Goal: Task Accomplishment & Management: Manage account settings

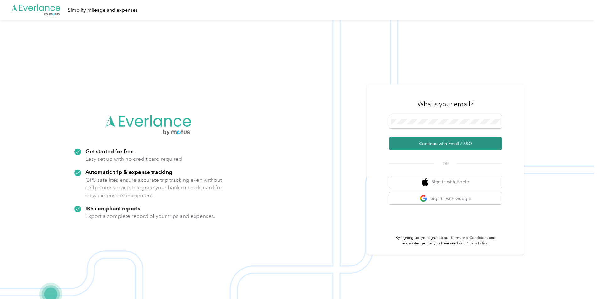
click at [415, 143] on button "Continue with Email / SSO" at bounding box center [445, 143] width 113 height 13
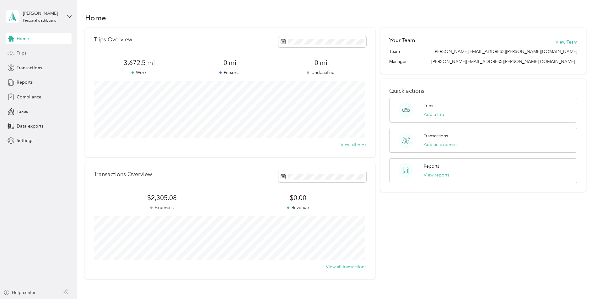
click at [24, 51] on span "Trips" at bounding box center [22, 53] width 10 height 7
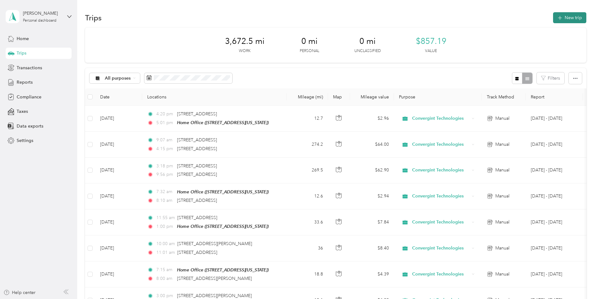
click at [557, 16] on icon "button" at bounding box center [559, 17] width 7 height 7
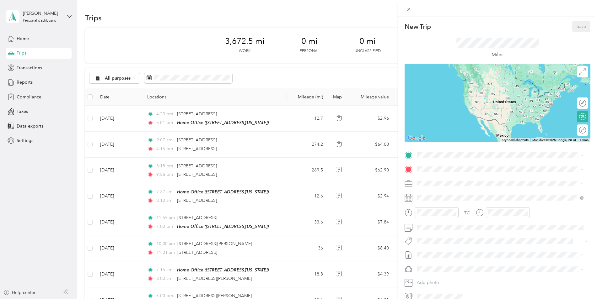
click at [428, 185] on span "11860 Haversham Drive, Midlothian, 23113, Midlothian, Virginia, United States" at bounding box center [459, 186] width 63 height 5
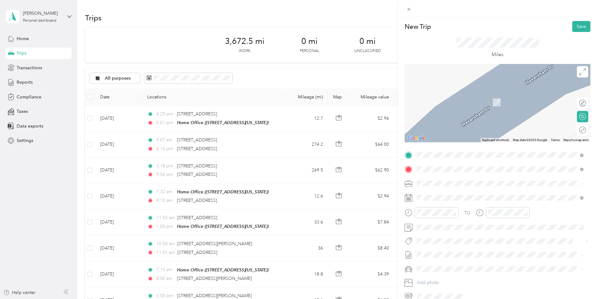
click at [441, 193] on span "101 Teal Ct Danville, Virginia 24541, United States" at bounding box center [459, 192] width 63 height 6
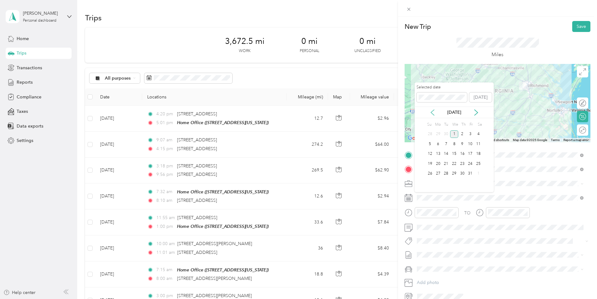
click at [433, 112] on icon at bounding box center [432, 112] width 6 height 6
click at [439, 164] on div "22" at bounding box center [438, 164] width 8 height 8
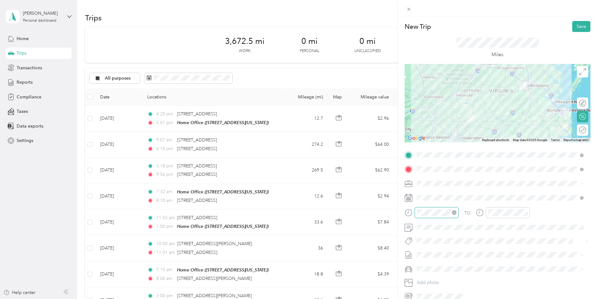
scroll to position [79, 0]
click at [422, 181] on div "07" at bounding box center [423, 181] width 15 height 9
click at [458, 129] on div "AM" at bounding box center [458, 129] width 15 height 9
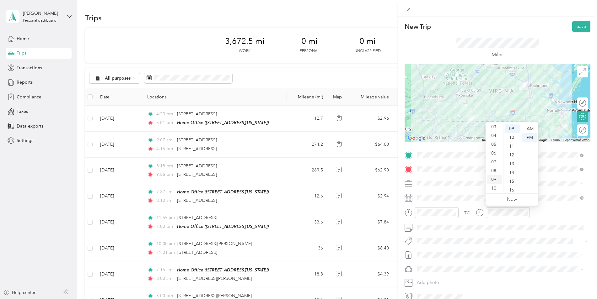
click at [493, 178] on div "09" at bounding box center [494, 179] width 15 height 9
click at [512, 188] on div "45" at bounding box center [511, 190] width 15 height 9
click at [530, 127] on div "AM" at bounding box center [529, 129] width 15 height 9
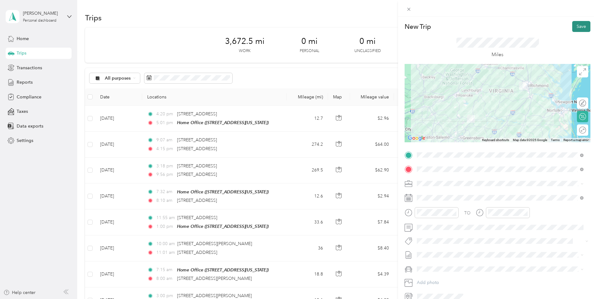
click at [575, 25] on button "Save" at bounding box center [581, 26] width 18 height 11
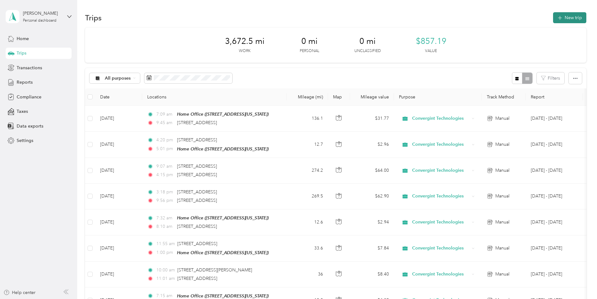
click at [569, 15] on button "New trip" at bounding box center [569, 17] width 33 height 11
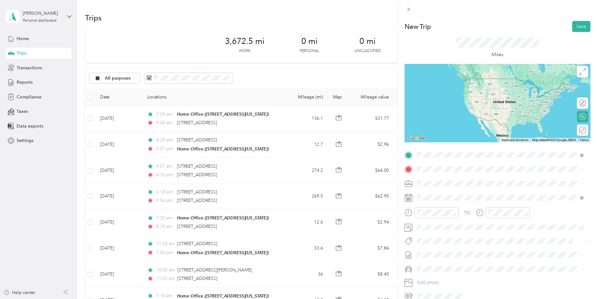
click at [443, 181] on span "101 Teal Ct Danville, Virginia 24541, United States" at bounding box center [459, 178] width 63 height 6
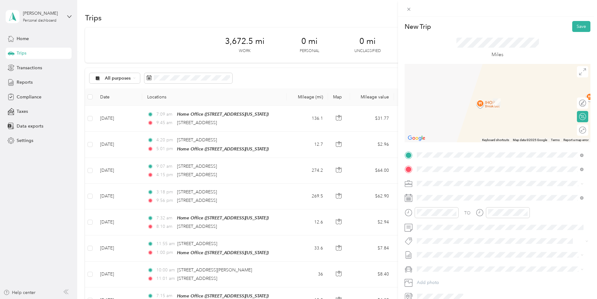
click at [442, 195] on span "900 Plantation Road Blacksburg, Virginia 24060, United States" at bounding box center [459, 192] width 63 height 6
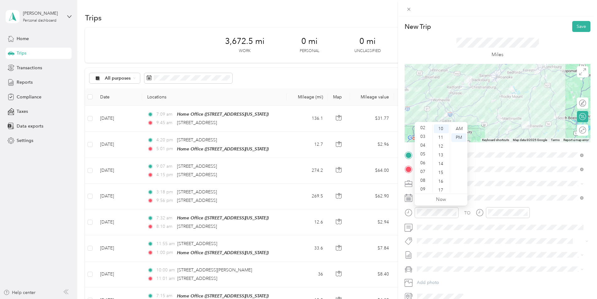
scroll to position [38, 0]
click at [422, 186] on div "11" at bounding box center [423, 187] width 15 height 9
click at [439, 180] on div "58" at bounding box center [440, 179] width 15 height 9
click at [460, 127] on div "AM" at bounding box center [458, 129] width 15 height 9
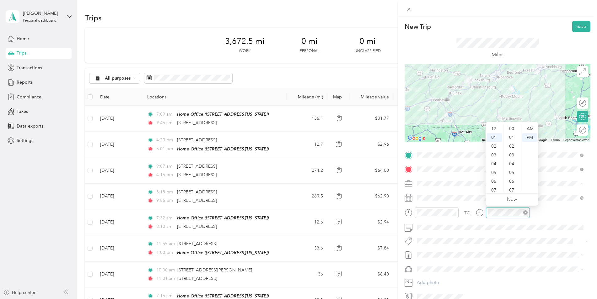
scroll to position [88, 0]
click at [495, 137] on div "02" at bounding box center [494, 137] width 15 height 9
click at [513, 172] on div "45" at bounding box center [511, 172] width 15 height 9
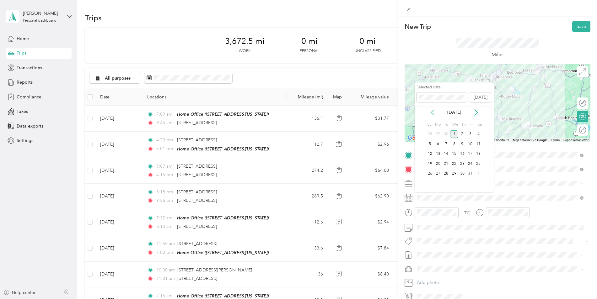
click at [433, 112] on icon at bounding box center [432, 112] width 6 height 6
click at [438, 164] on div "22" at bounding box center [438, 164] width 8 height 8
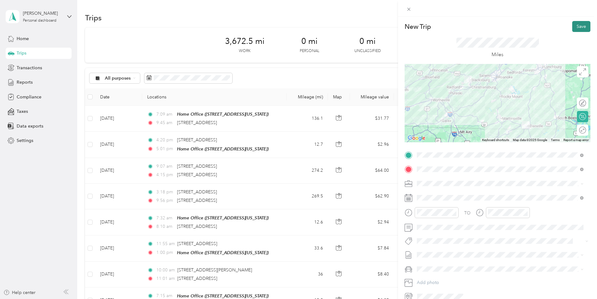
click at [578, 25] on button "Save" at bounding box center [581, 26] width 18 height 11
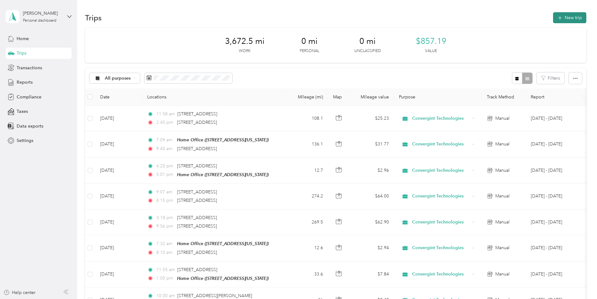
click at [569, 18] on button "New trip" at bounding box center [569, 17] width 33 height 11
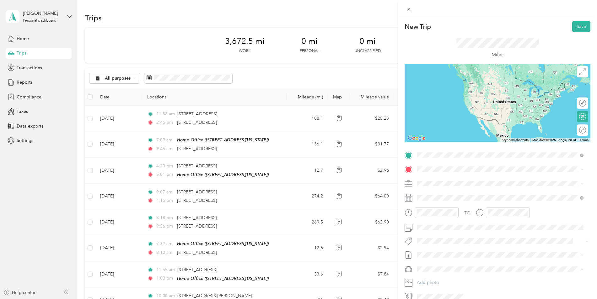
click at [450, 180] on span "900 Plantation Road Blacksburg, Virginia 24060, United States" at bounding box center [459, 178] width 63 height 6
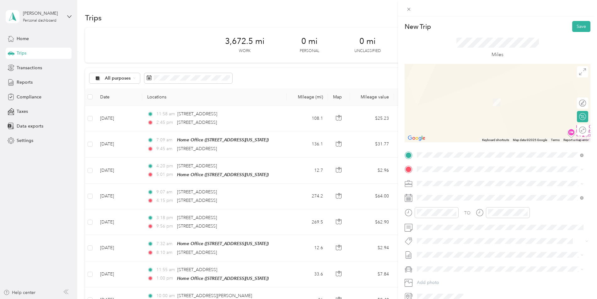
click at [449, 206] on span "100 Bradley Drive Christiansburg, Virginia 24073, United States" at bounding box center [477, 204] width 98 height 6
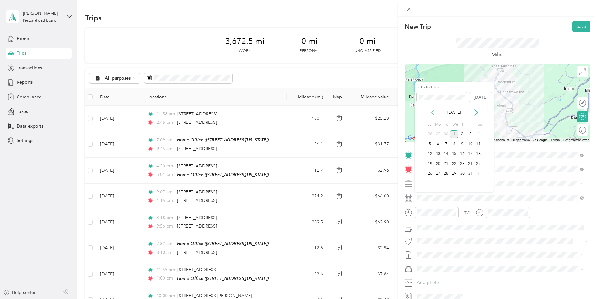
click at [432, 112] on icon at bounding box center [432, 112] width 6 height 6
click at [439, 163] on div "22" at bounding box center [438, 164] width 8 height 8
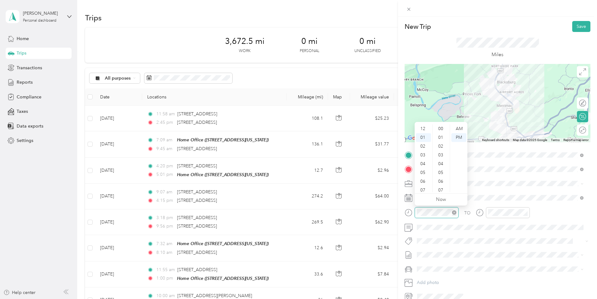
scroll to position [105, 0]
click at [423, 164] on div "05" at bounding box center [423, 164] width 15 height 9
drag, startPoint x: 446, startPoint y: 144, endPoint x: 448, endPoint y: 139, distance: 5.9
click at [448, 139] on ul "00 01 02 03 04 05 06 07 08 09 10 11 12 13 14 15 16 17 18 19 20 21 22 23 24 25 2…" at bounding box center [441, 159] width 18 height 68
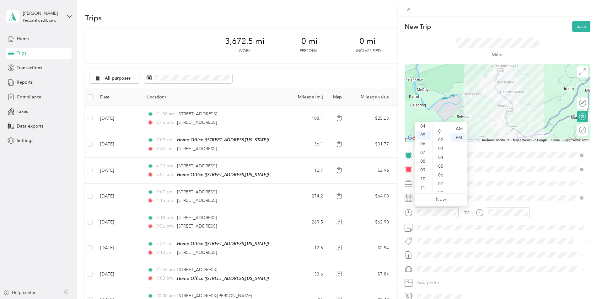
scroll to position [0, 0]
click at [439, 127] on div "00" at bounding box center [440, 129] width 15 height 9
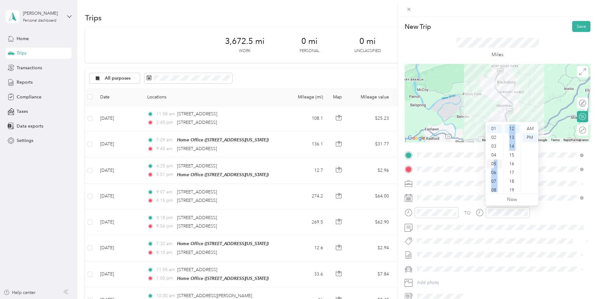
drag, startPoint x: 510, startPoint y: 156, endPoint x: 494, endPoint y: 163, distance: 17.5
click at [494, 163] on div "12 01 02 03 04 05 06 07 08 09 10 11 00 01 02 03 04 05 06 07 08 09 10 11 12 13 1…" at bounding box center [511, 158] width 53 height 70
click at [494, 163] on div "05" at bounding box center [494, 164] width 15 height 9
click at [512, 155] on div "15" at bounding box center [511, 155] width 15 height 9
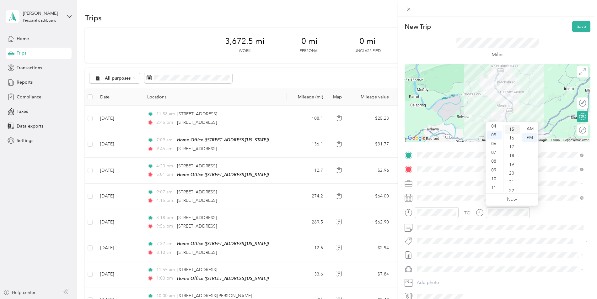
scroll to position [132, 0]
click at [531, 139] on div "PM" at bounding box center [529, 137] width 15 height 9
click at [577, 24] on button "Save" at bounding box center [581, 26] width 18 height 11
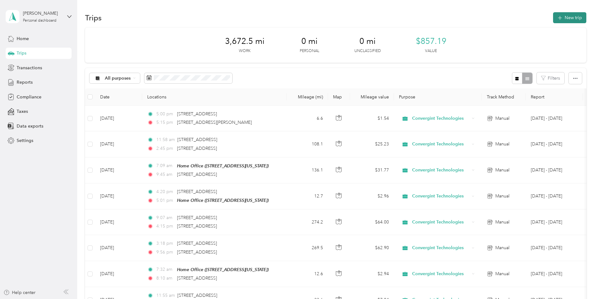
click at [568, 19] on button "New trip" at bounding box center [569, 17] width 33 height 11
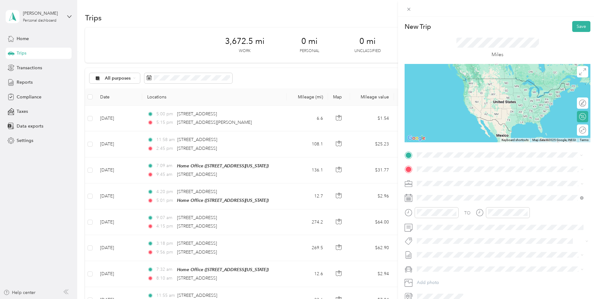
click at [449, 194] on span "100 Bradley Drive Christiansburg, Virginia 24073, United States" at bounding box center [477, 191] width 98 height 6
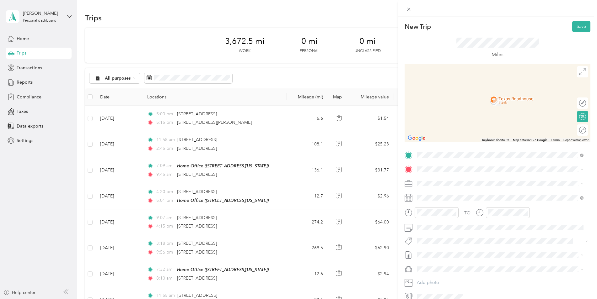
click at [448, 191] on span "900 Plantation Road Blacksburg, Virginia 24060, United States" at bounding box center [459, 191] width 63 height 6
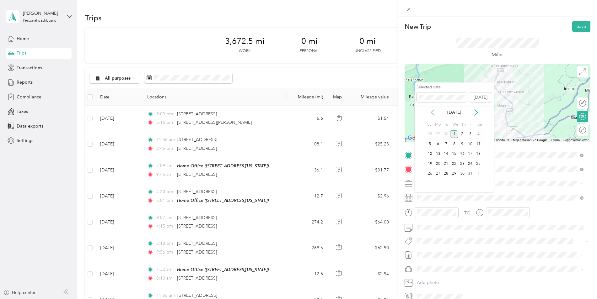
click at [433, 114] on icon at bounding box center [432, 113] width 3 height 6
click at [438, 166] on div "22" at bounding box center [438, 164] width 8 height 8
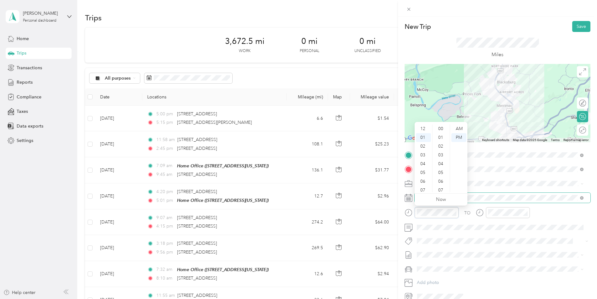
scroll to position [9, 0]
click at [421, 182] on div "07" at bounding box center [423, 181] width 15 height 9
click at [443, 162] on div "17" at bounding box center [440, 164] width 15 height 9
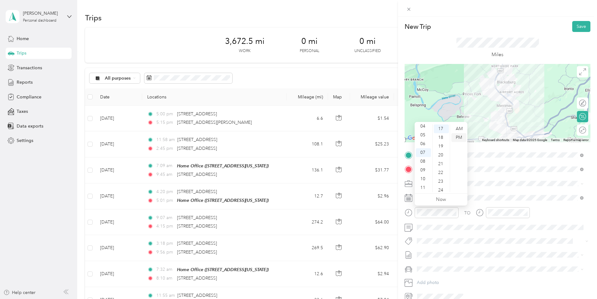
click at [460, 137] on div "PM" at bounding box center [458, 137] width 15 height 9
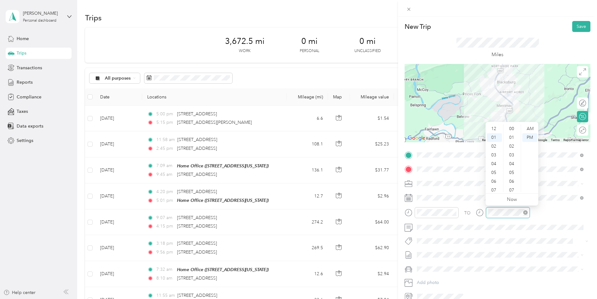
scroll to position [114, 0]
click at [494, 178] on div "07" at bounding box center [494, 181] width 15 height 9
click at [512, 176] on div "30" at bounding box center [511, 177] width 15 height 9
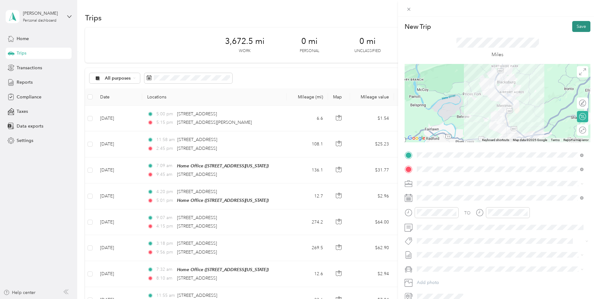
click at [575, 25] on button "Save" at bounding box center [581, 26] width 18 height 11
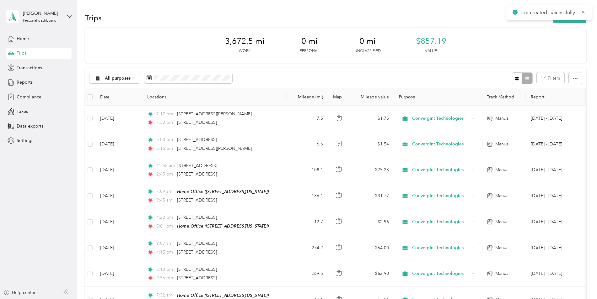
click at [432, 13] on div "Trips New trip" at bounding box center [335, 17] width 501 height 13
click at [566, 18] on button "New trip" at bounding box center [569, 17] width 33 height 11
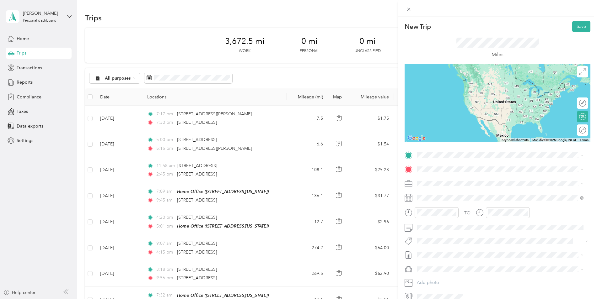
click at [447, 177] on span "900 Plantation Road Blacksburg, Virginia 24060, United States" at bounding box center [459, 176] width 63 height 6
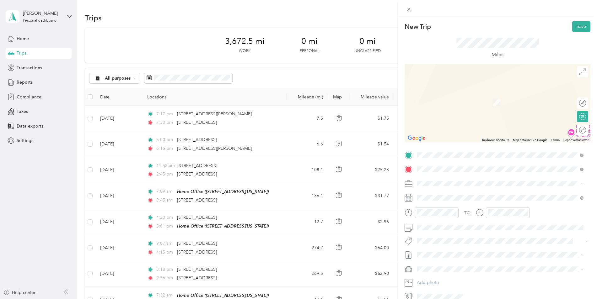
click at [458, 194] on span "30 Hampton Boulevard Northeast Christiansburg, Virginia 24073, United States" at bounding box center [459, 192] width 63 height 6
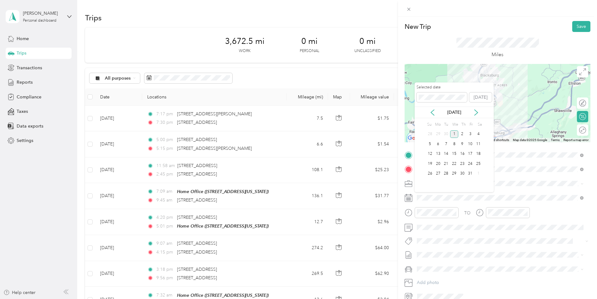
click at [434, 116] on div "Oct 2025" at bounding box center [453, 113] width 79 height 12
click at [434, 113] on icon at bounding box center [432, 112] width 6 height 6
click at [445, 163] on div "23" at bounding box center [446, 164] width 8 height 8
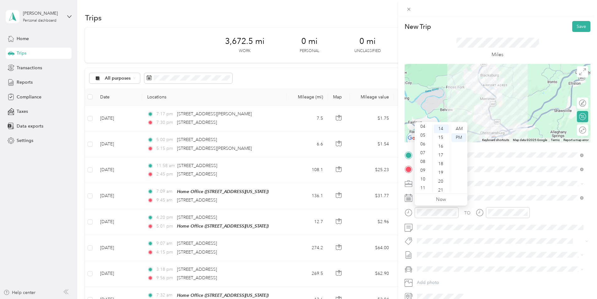
scroll to position [38, 0]
click at [423, 179] on div "10" at bounding box center [423, 179] width 15 height 9
click at [459, 128] on div "AM" at bounding box center [458, 129] width 15 height 9
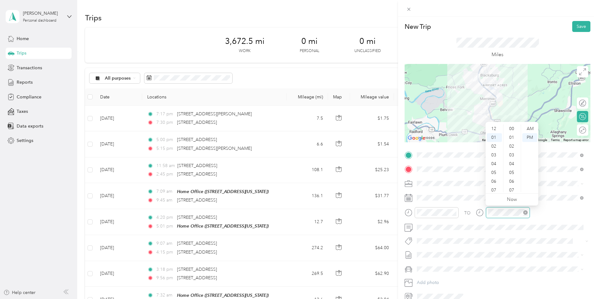
scroll to position [123, 0]
drag, startPoint x: 499, startPoint y: 170, endPoint x: 501, endPoint y: 173, distance: 4.1
click at [501, 173] on ul "12 01 02 03 04 05 06 07 08 09 10 11" at bounding box center [494, 159] width 18 height 68
click at [493, 178] on div "10" at bounding box center [494, 179] width 15 height 9
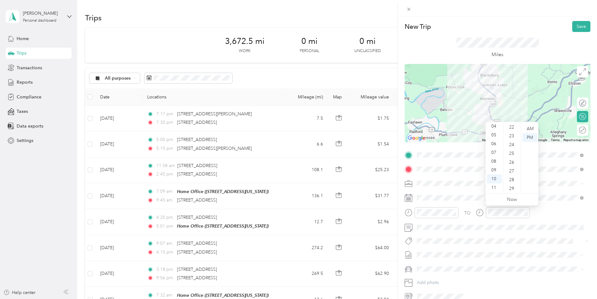
scroll to position [254, 0]
click at [517, 189] on ul "00 01 02 03 04 05 06 07 08 09 10 11 12 13 14 15 16 17 18 19 20 21 22 23 24 25 2…" at bounding box center [512, 159] width 18 height 68
click at [511, 189] on div "40" at bounding box center [511, 189] width 15 height 9
click at [530, 126] on div "AM" at bounding box center [529, 129] width 15 height 9
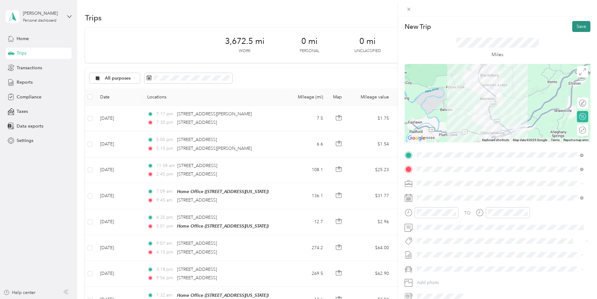
click at [578, 24] on button "Save" at bounding box center [581, 26] width 18 height 11
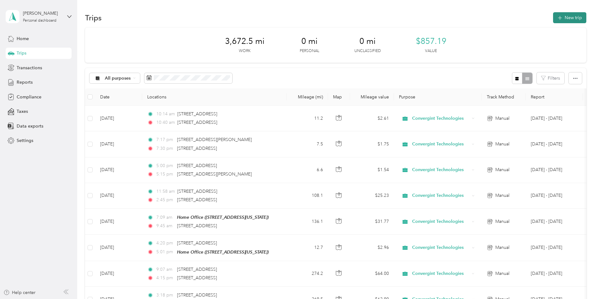
click at [566, 18] on button "New trip" at bounding box center [569, 17] width 33 height 11
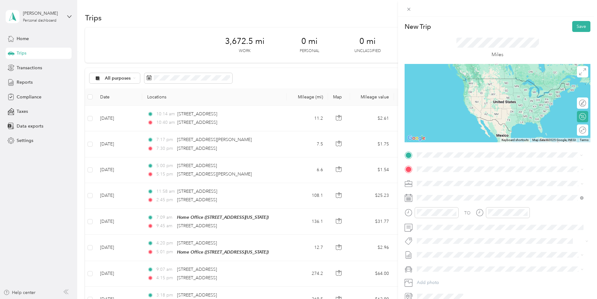
click at [455, 181] on span "30 Hampton Boulevard Northeast Christiansburg, Virginia 24073, United States" at bounding box center [459, 178] width 63 height 6
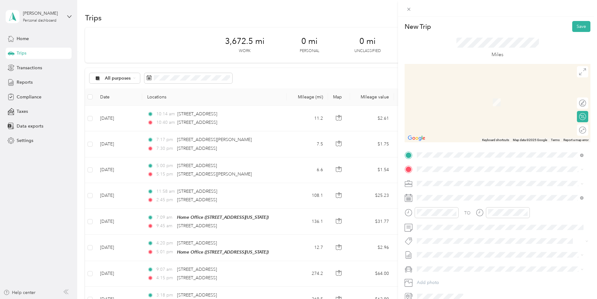
click at [459, 205] on div "Home Office 11860 Haversham Drive, Midlothian, 23113, Midlothian, Virginia, Uni…" at bounding box center [459, 197] width 63 height 13
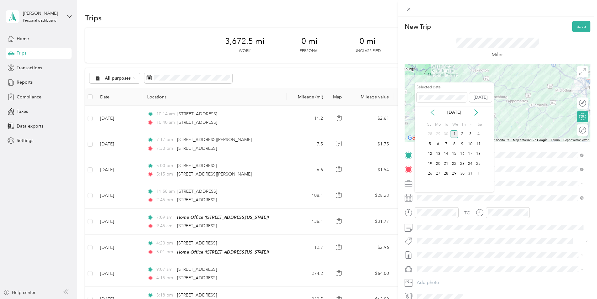
click at [433, 111] on icon at bounding box center [432, 112] width 6 height 6
click at [445, 164] on div "23" at bounding box center [446, 164] width 8 height 8
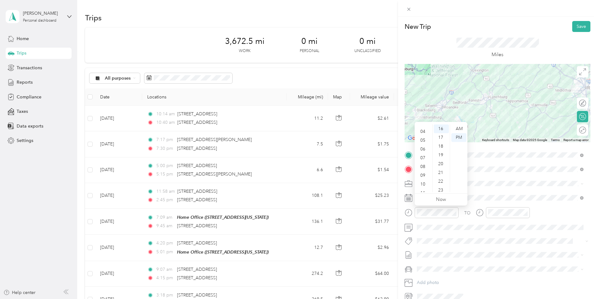
scroll to position [38, 0]
click at [423, 188] on div "11" at bounding box center [423, 187] width 15 height 9
click at [440, 135] on div "33" at bounding box center [440, 136] width 15 height 9
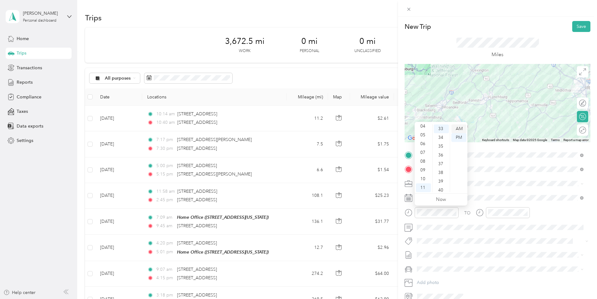
click at [459, 128] on div "AM" at bounding box center [458, 129] width 15 height 9
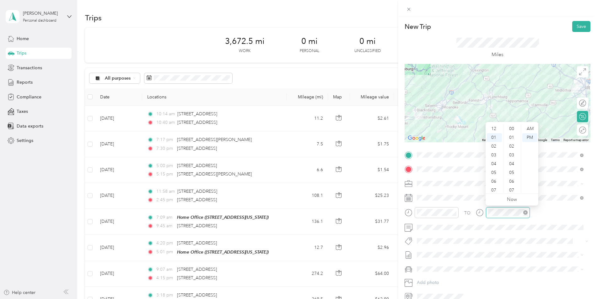
scroll to position [141, 0]
click at [495, 146] on div "03" at bounding box center [494, 146] width 15 height 9
click at [513, 175] on div "35" at bounding box center [511, 177] width 15 height 9
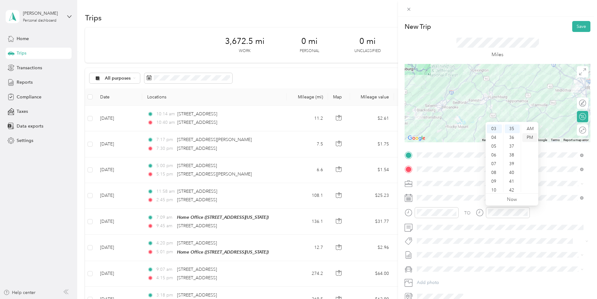
click at [531, 139] on div "PM" at bounding box center [529, 137] width 15 height 9
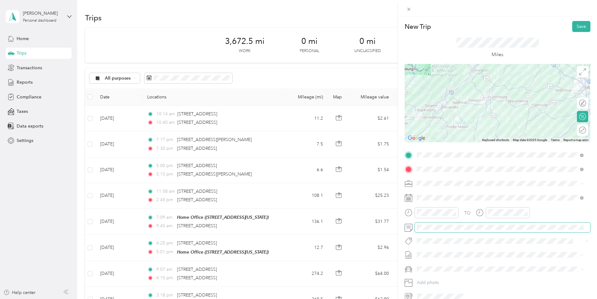
click at [451, 228] on span at bounding box center [502, 228] width 176 height 10
click at [574, 24] on button "Save" at bounding box center [581, 26] width 18 height 11
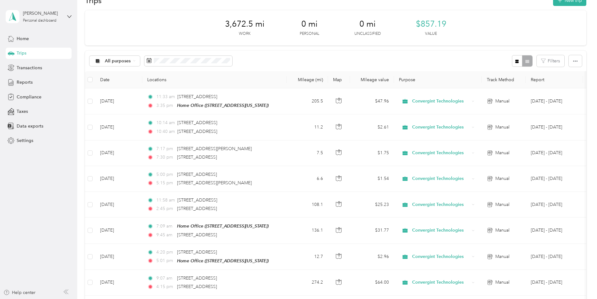
scroll to position [0, 0]
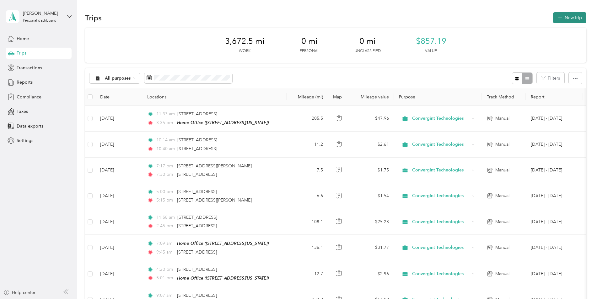
click at [563, 16] on button "New trip" at bounding box center [569, 17] width 33 height 11
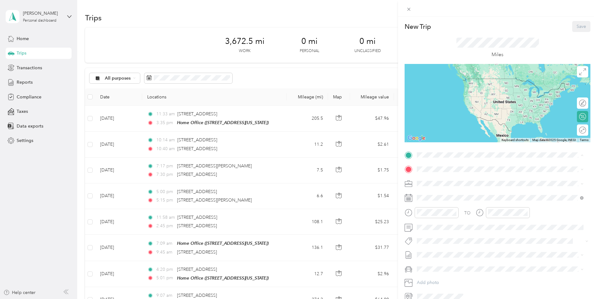
drag, startPoint x: 439, startPoint y: 183, endPoint x: 437, endPoint y: 167, distance: 16.1
click at [438, 183] on div "Home Office 11860 Haversham Drive, Midlothian, 23113, Midlothian, Virginia, Uni…" at bounding box center [459, 183] width 63 height 13
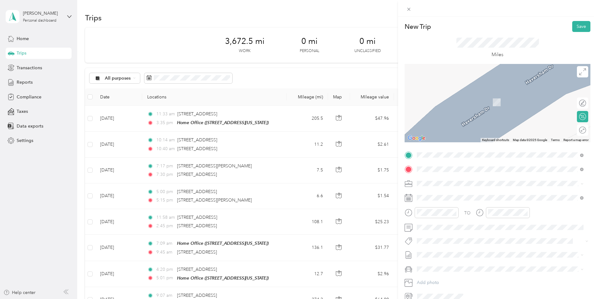
click at [454, 195] on span "14321 Key Deer Drive Midlothian, Virginia 23112, United States" at bounding box center [459, 192] width 63 height 6
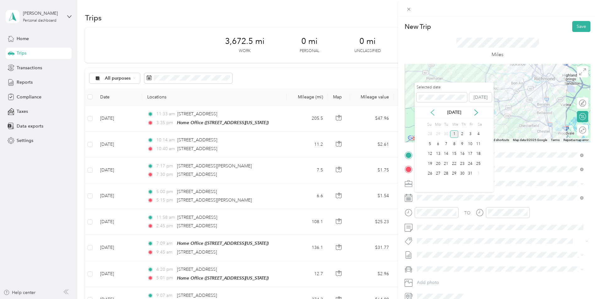
click at [434, 112] on icon at bounding box center [432, 112] width 6 height 6
click at [447, 144] on div "9" at bounding box center [446, 144] width 8 height 8
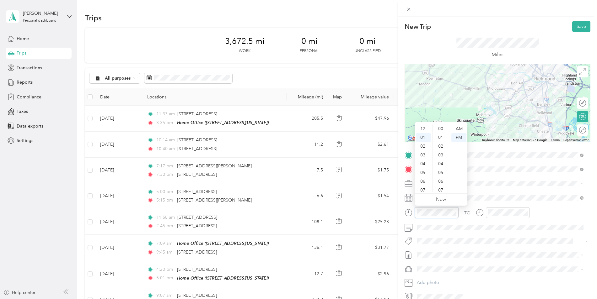
scroll to position [246, 0]
click at [424, 171] on div "06" at bounding box center [423, 172] width 15 height 9
click at [440, 146] on div "30" at bounding box center [440, 146] width 15 height 9
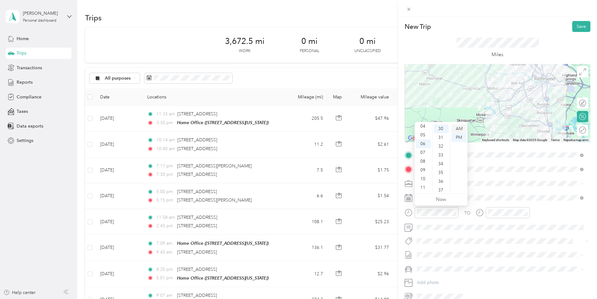
click at [459, 126] on div "AM" at bounding box center [458, 129] width 15 height 9
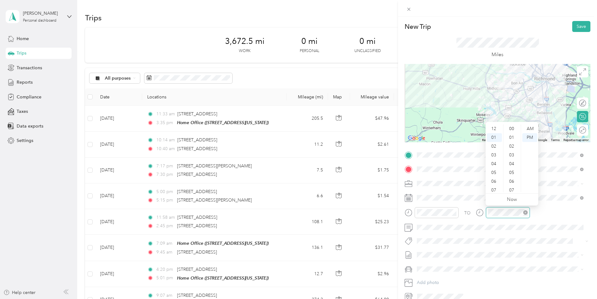
scroll to position [246, 0]
click at [495, 181] on div "07" at bounding box center [494, 181] width 15 height 9
click at [511, 128] on div "00" at bounding box center [511, 129] width 15 height 9
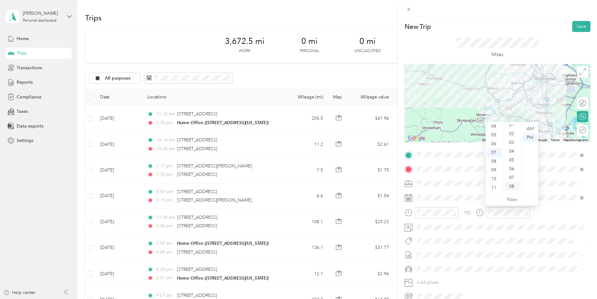
click at [513, 186] on div "08" at bounding box center [511, 186] width 15 height 9
click at [528, 128] on div "AM" at bounding box center [529, 129] width 15 height 9
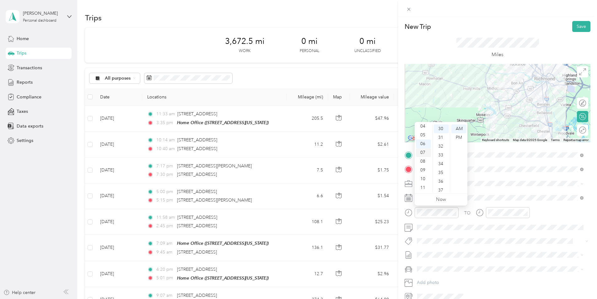
click at [421, 152] on div "07" at bounding box center [423, 152] width 15 height 9
drag, startPoint x: 459, startPoint y: 128, endPoint x: 464, endPoint y: 126, distance: 5.9
click at [459, 128] on div "AM" at bounding box center [458, 129] width 15 height 9
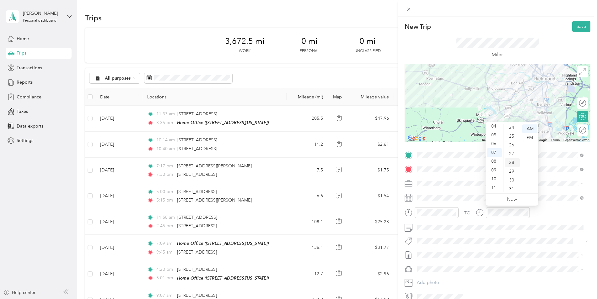
scroll to position [215, 0]
click at [493, 161] on div "08" at bounding box center [494, 161] width 15 height 9
click at [512, 127] on div "00" at bounding box center [511, 129] width 15 height 9
click at [436, 223] on span at bounding box center [502, 228] width 176 height 10
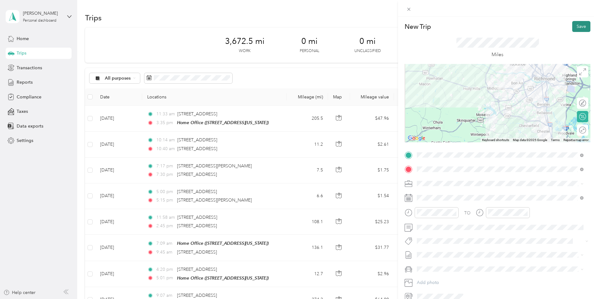
click at [575, 25] on button "Save" at bounding box center [581, 26] width 18 height 11
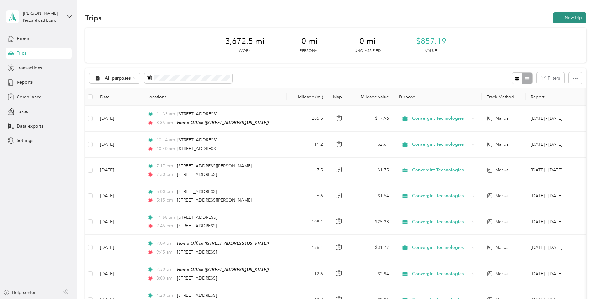
click at [568, 16] on button "New trip" at bounding box center [569, 17] width 33 height 11
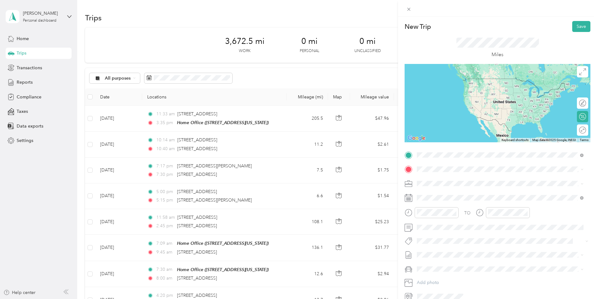
click at [458, 175] on span "14321 Key Deer Drive Midlothian, Virginia 23112, United States" at bounding box center [459, 178] width 63 height 6
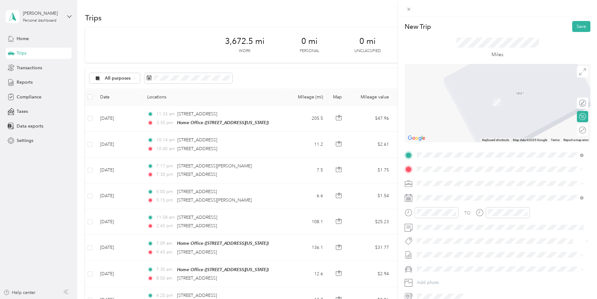
click at [451, 192] on span "10 North Pendleton Street Middleburg, Virginia 20117, United States" at bounding box center [477, 192] width 98 height 6
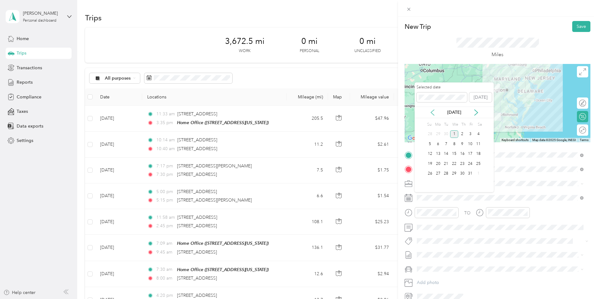
click at [431, 113] on icon at bounding box center [432, 112] width 6 height 6
click at [444, 146] on div "9" at bounding box center [446, 144] width 8 height 8
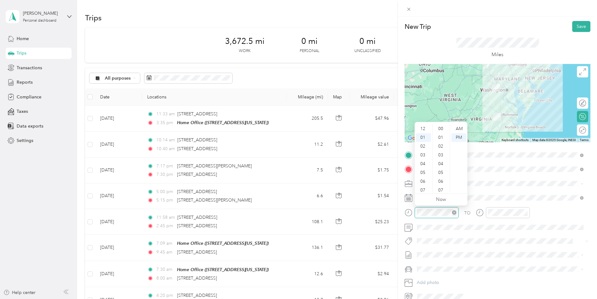
scroll to position [9, 0]
click at [424, 188] on div "08" at bounding box center [423, 190] width 15 height 9
click at [438, 171] on div "05" at bounding box center [440, 172] width 15 height 9
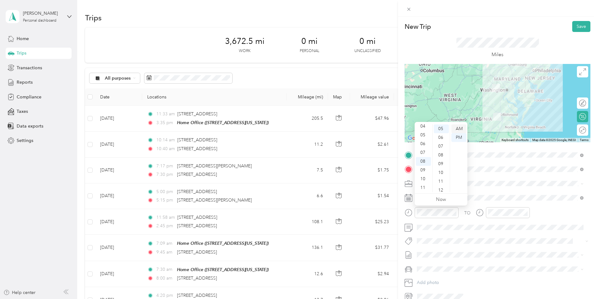
click at [461, 128] on div "AM" at bounding box center [458, 129] width 15 height 9
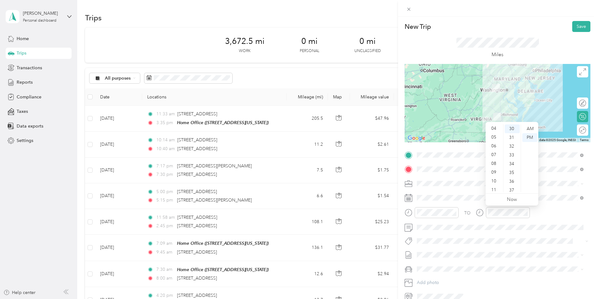
scroll to position [38, 0]
click at [493, 187] on div "11" at bounding box center [494, 187] width 15 height 9
click at [513, 128] on div "00" at bounding box center [511, 129] width 15 height 9
click at [496, 179] on div "10" at bounding box center [494, 179] width 15 height 9
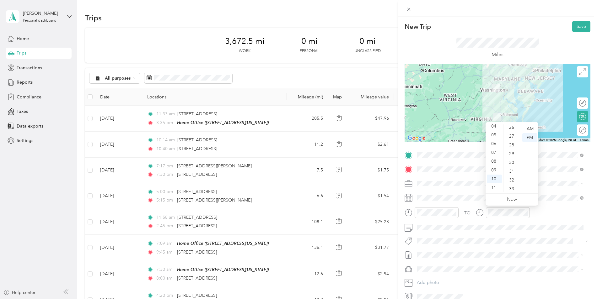
scroll to position [289, 0]
click at [512, 181] on div "39" at bounding box center [511, 182] width 15 height 9
click at [531, 128] on div "AM" at bounding box center [529, 129] width 15 height 9
click at [574, 26] on button "Save" at bounding box center [581, 26] width 18 height 11
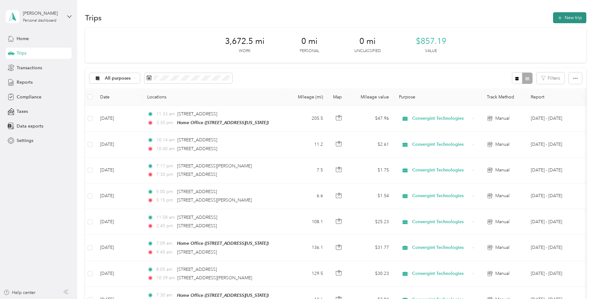
click at [561, 15] on button "New trip" at bounding box center [569, 17] width 33 height 11
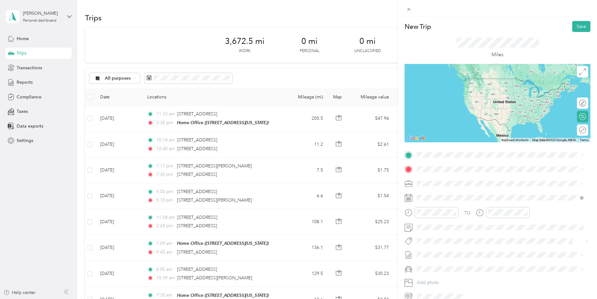
click at [469, 178] on span "10 North Pendleton Street Middleburg, Virginia 20117, United States" at bounding box center [477, 176] width 98 height 6
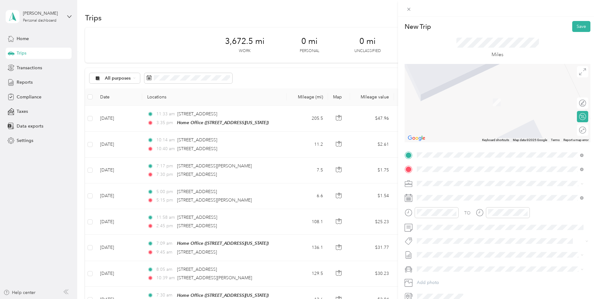
click at [454, 191] on span "5119 Lee Highway Warrenton, Virginia 20187, United States" at bounding box center [477, 192] width 98 height 6
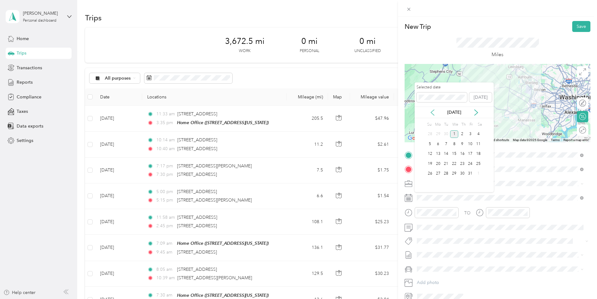
click at [432, 115] on icon at bounding box center [432, 112] width 6 height 6
click at [447, 145] on div "9" at bounding box center [446, 144] width 8 height 8
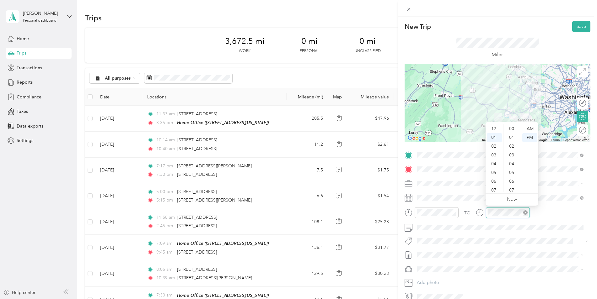
scroll to position [281, 0]
click at [572, 25] on button "Save" at bounding box center [581, 26] width 18 height 11
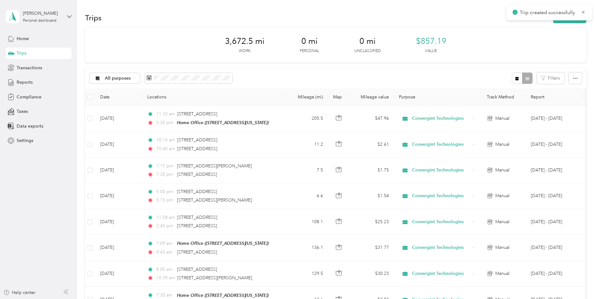
click at [474, 18] on div "Trips New trip" at bounding box center [335, 17] width 501 height 13
click at [562, 20] on button "New trip" at bounding box center [569, 17] width 33 height 11
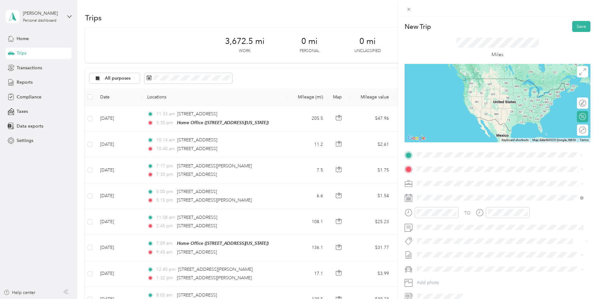
click at [443, 176] on span "5119 Lee Highway Warrenton, Virginia 20187, United States" at bounding box center [477, 178] width 98 height 6
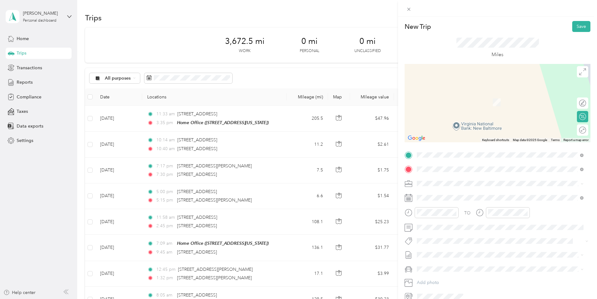
click at [456, 195] on span "14321 Key Deer Drive Midlothian, Virginia 23112, United States" at bounding box center [459, 192] width 63 height 6
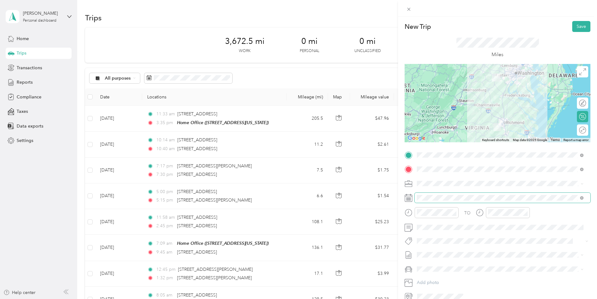
click at [444, 194] on span at bounding box center [502, 198] width 176 height 10
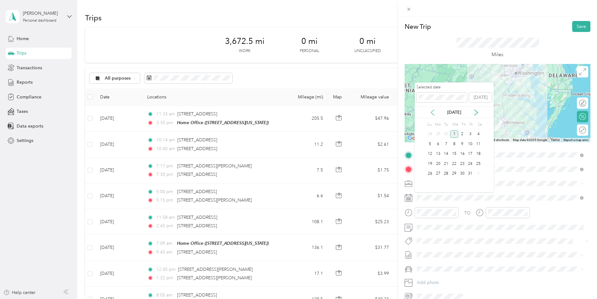
click at [433, 115] on icon at bounding box center [432, 113] width 3 height 6
click at [446, 145] on div "9" at bounding box center [446, 144] width 8 height 8
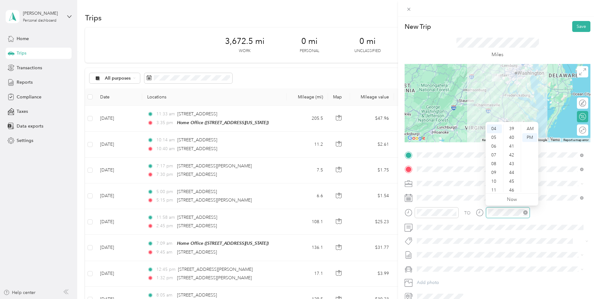
scroll to position [459, 0]
click at [440, 232] on span at bounding box center [502, 228] width 176 height 10
click at [575, 27] on button "Save" at bounding box center [581, 26] width 18 height 11
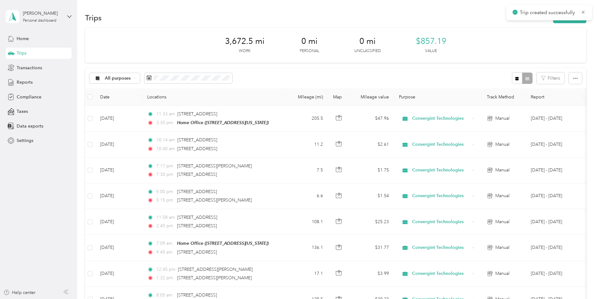
click at [481, 15] on div "Trips New trip" at bounding box center [335, 17] width 501 height 13
click at [571, 18] on button "New trip" at bounding box center [569, 17] width 33 height 11
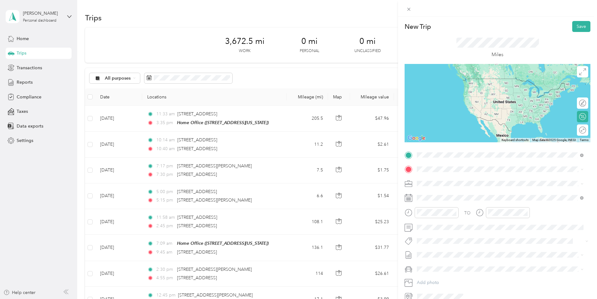
click at [446, 178] on span "14321 Key Deer Drive Midlothian, Virginia 23112, United States" at bounding box center [459, 178] width 63 height 6
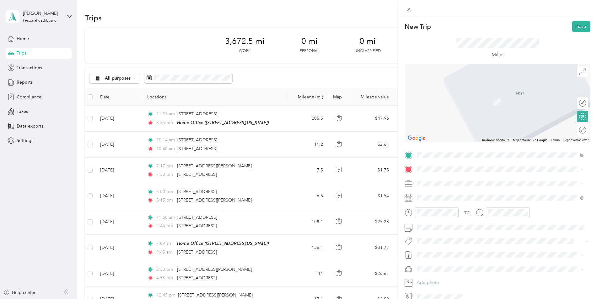
click at [438, 201] on span "11860 Haversham Drive, Midlothian, 23113, Midlothian, Virginia, United States" at bounding box center [459, 201] width 63 height 5
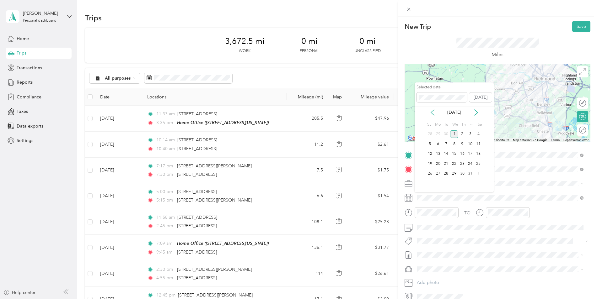
click at [433, 113] on icon at bounding box center [432, 112] width 6 height 6
click at [447, 141] on div "9" at bounding box center [446, 144] width 8 height 8
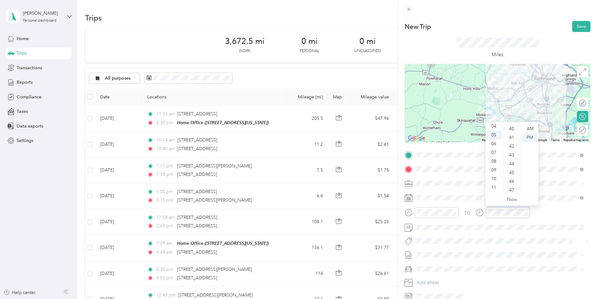
scroll to position [263, 0]
click at [579, 26] on button "Save" at bounding box center [581, 26] width 18 height 11
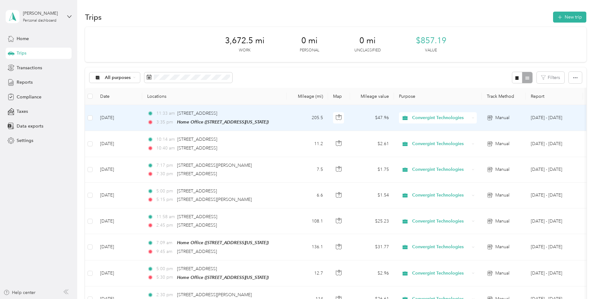
scroll to position [0, 0]
